Goal: Communication & Community: Participate in discussion

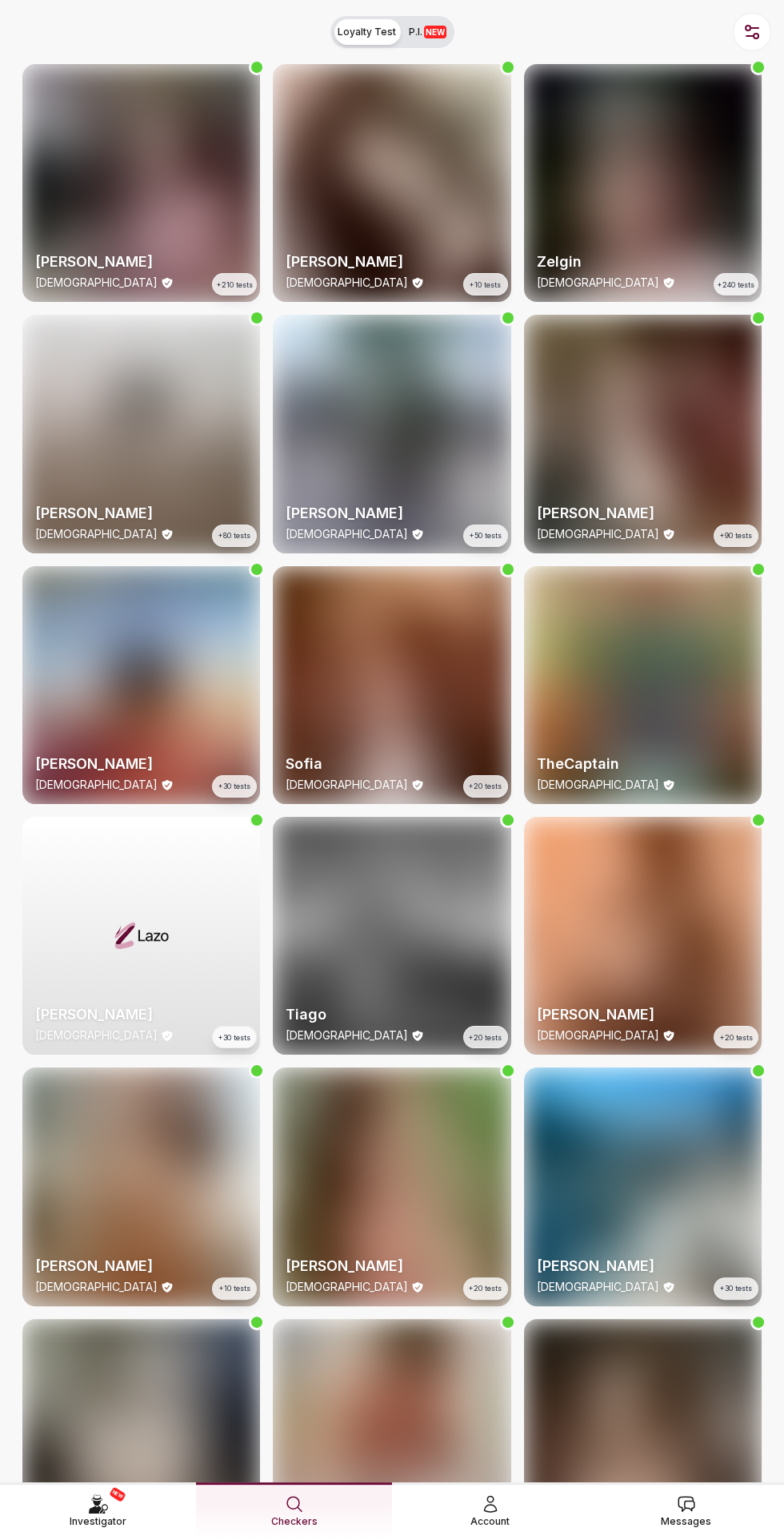
click at [702, 1425] on link "Messages" at bounding box center [687, 1510] width 196 height 57
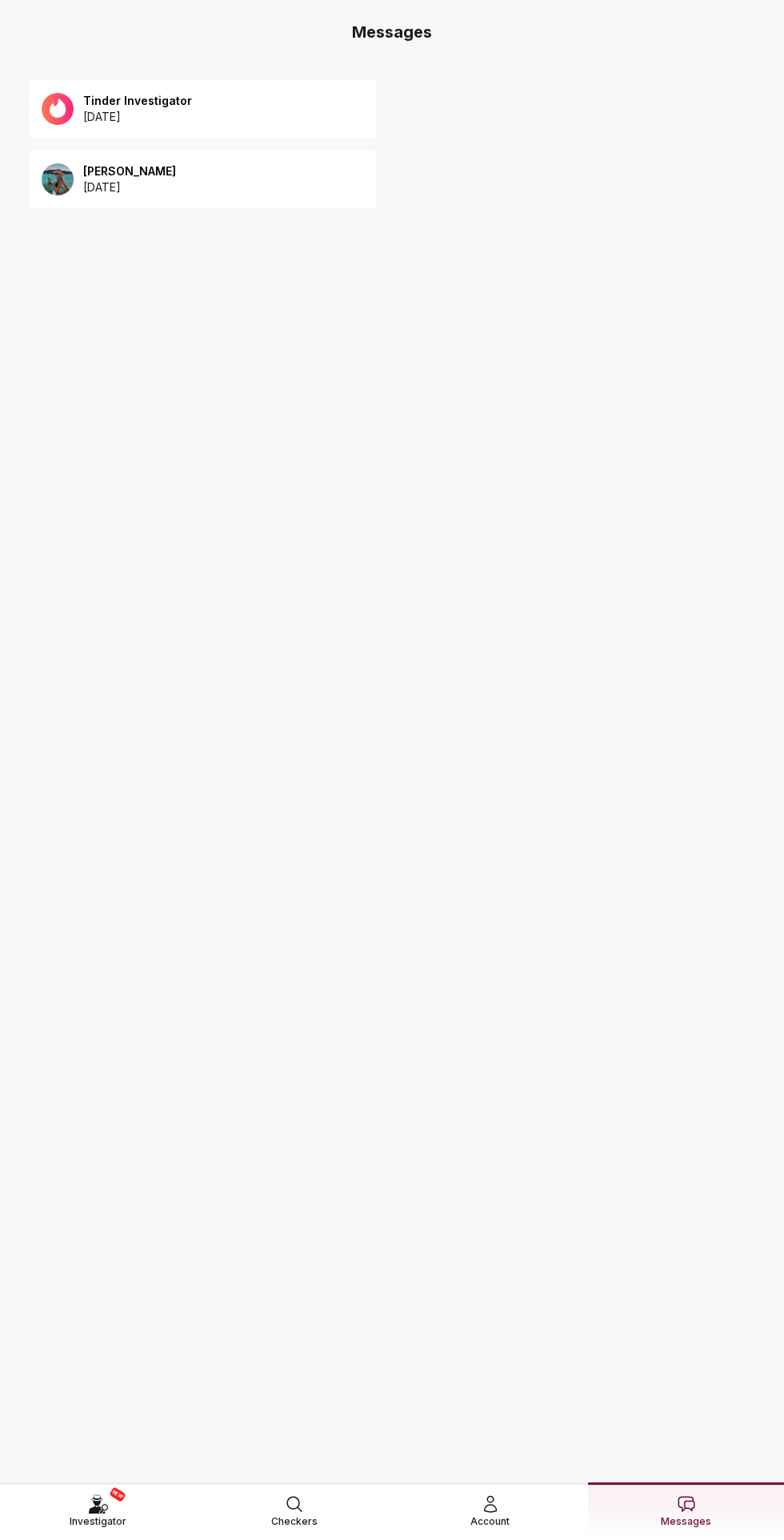
click at [274, 105] on div "Tinder Investigator 2025 August 13" at bounding box center [202, 109] width 347 height 58
click at [125, 189] on p "2025 August 12" at bounding box center [129, 188] width 93 height 16
